Goal: Information Seeking & Learning: Check status

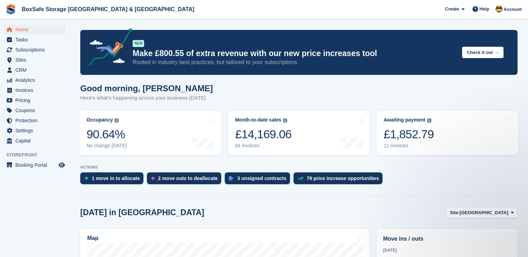
click at [400, 144] on div "11 invoices" at bounding box center [408, 146] width 50 height 6
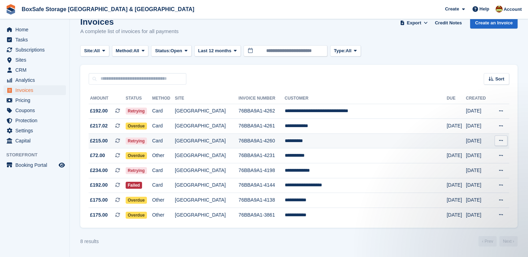
click at [285, 147] on td "76BBA9A1-4260" at bounding box center [262, 141] width 46 height 15
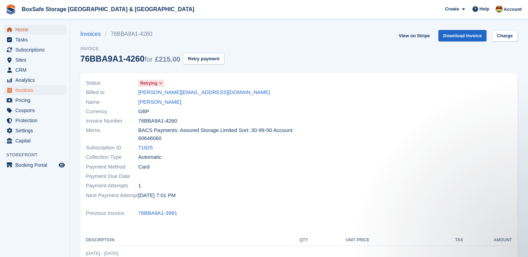
click at [35, 33] on span "Home" at bounding box center [36, 30] width 42 height 10
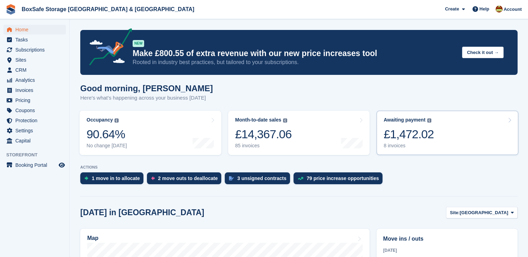
click at [421, 139] on div "£1,472.02" at bounding box center [408, 134] width 50 height 14
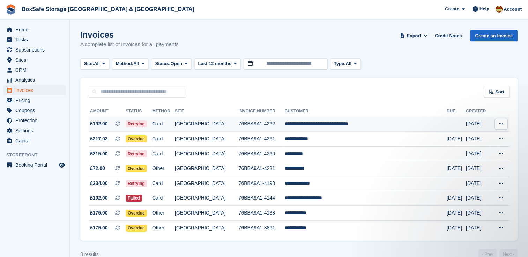
click at [398, 125] on td "**********" at bounding box center [365, 124] width 162 height 15
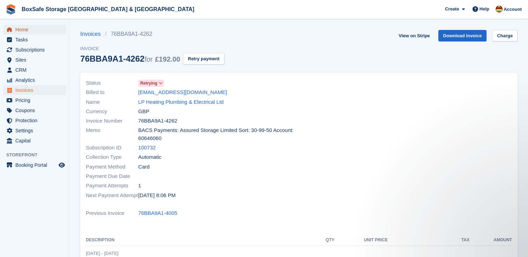
click at [16, 26] on span "Home" at bounding box center [36, 30] width 42 height 10
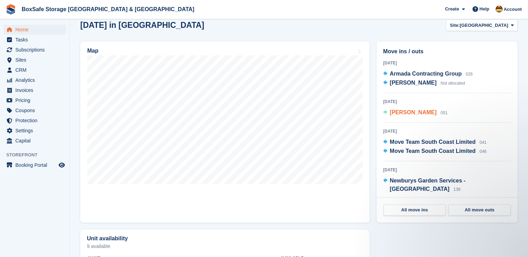
click at [406, 113] on span "[PERSON_NAME]" at bounding box center [413, 113] width 47 height 6
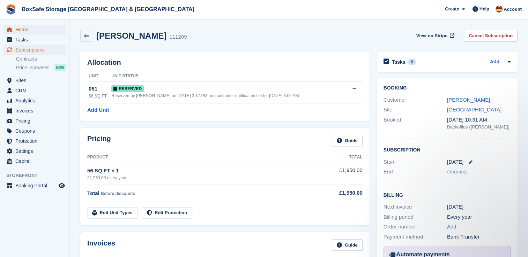
click at [27, 32] on span "Home" at bounding box center [36, 30] width 42 height 10
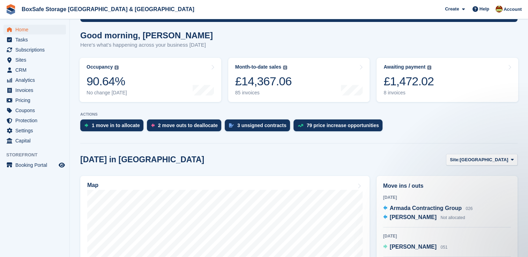
scroll to position [51, 0]
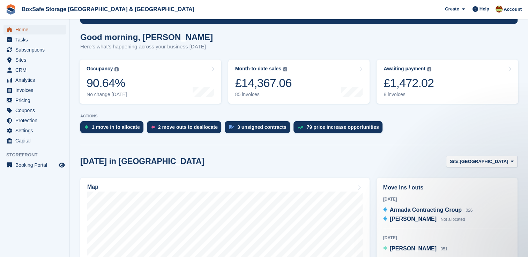
click at [23, 30] on span "Home" at bounding box center [36, 30] width 42 height 10
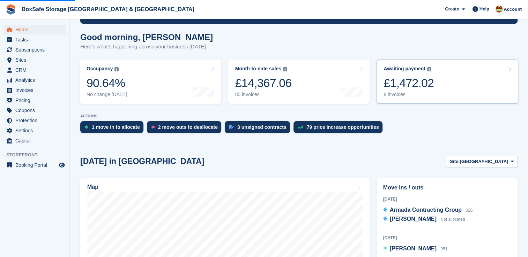
click at [428, 82] on div "£1,472.02" at bounding box center [408, 83] width 50 height 14
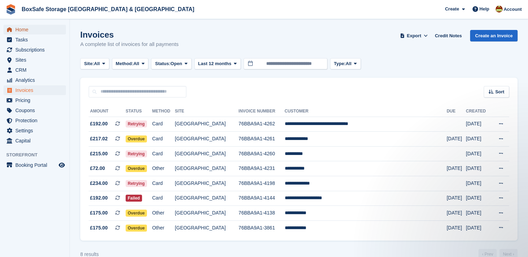
click at [36, 25] on span "Home" at bounding box center [36, 30] width 42 height 10
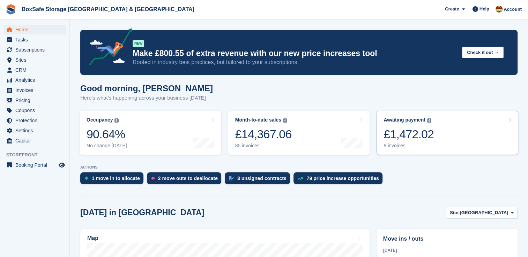
click at [452, 136] on link "Awaiting payment The total outstanding balance on all open invoices. £1,472.02 …" at bounding box center [447, 133] width 142 height 44
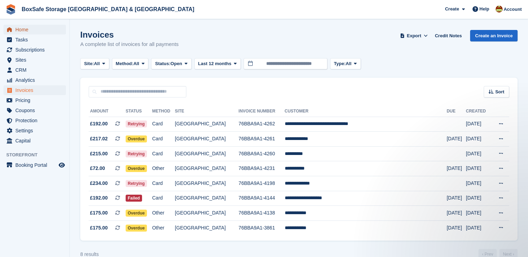
click at [48, 33] on span "Home" at bounding box center [36, 30] width 42 height 10
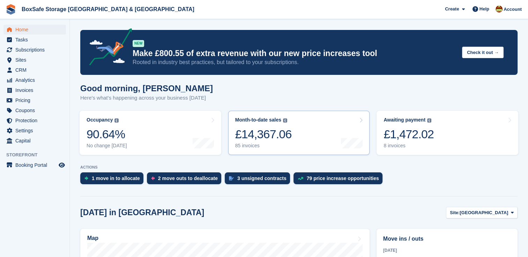
click at [351, 120] on div at bounding box center [352, 120] width 22 height 6
click at [437, 134] on link "Awaiting payment The total outstanding balance on all open invoices. £1,472.02 …" at bounding box center [447, 133] width 142 height 44
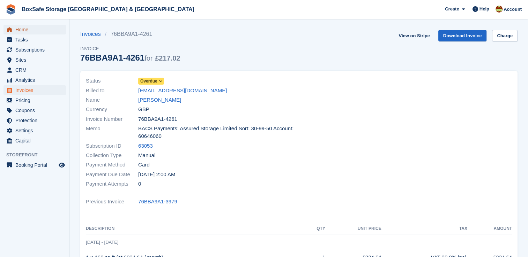
click at [18, 29] on span "Home" at bounding box center [36, 30] width 42 height 10
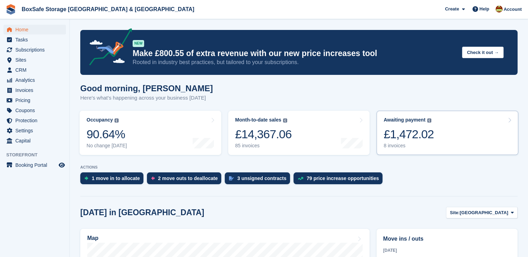
click at [440, 134] on link "Awaiting payment The total outstanding balance on all open invoices. £1,472.02 …" at bounding box center [447, 133] width 142 height 44
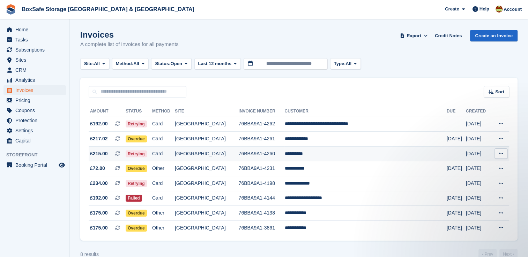
click at [332, 156] on td "**********" at bounding box center [365, 153] width 162 height 15
click at [352, 150] on td "**********" at bounding box center [365, 153] width 162 height 15
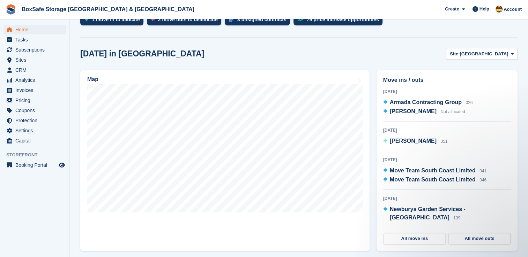
scroll to position [166, 0]
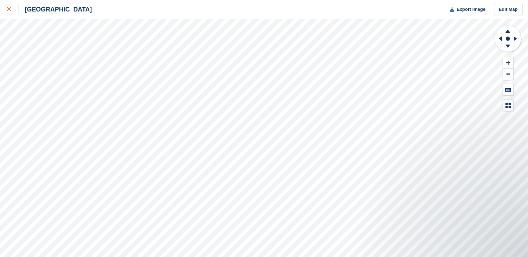
click at [6, 10] on link at bounding box center [9, 9] width 18 height 19
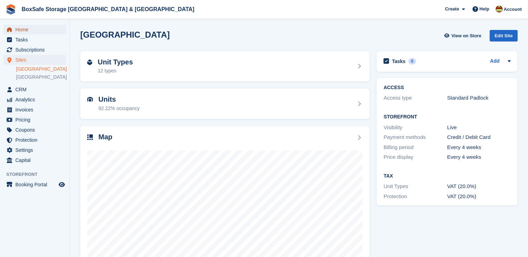
click at [26, 32] on span "Home" at bounding box center [36, 30] width 42 height 10
